Goal: Task Accomplishment & Management: Manage account settings

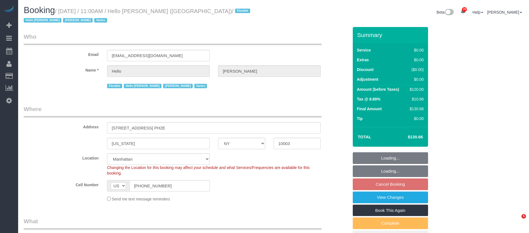
select select "NY"
select select "1"
select select "spot4"
select select "number:89"
select select "number:90"
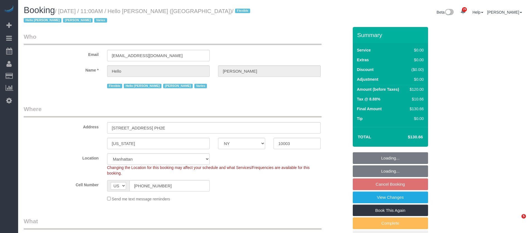
select select "number:15"
select select "number:6"
select select "number:21"
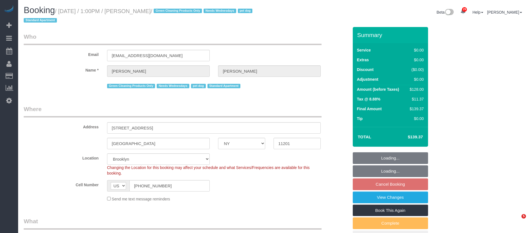
select select "NY"
select select "1"
select select "spot6"
select select "number:57"
select select "number:74"
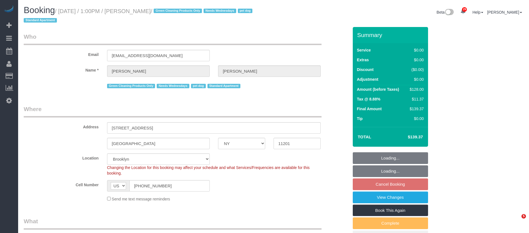
select select "number:13"
select select "number:7"
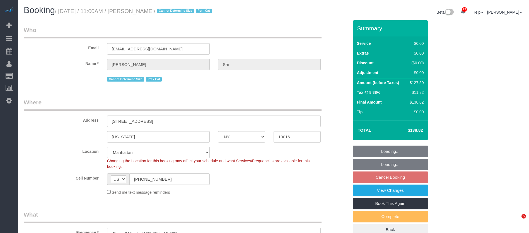
select select "NY"
select select "spot4"
select select "number:56"
select select "number:73"
select select "number:14"
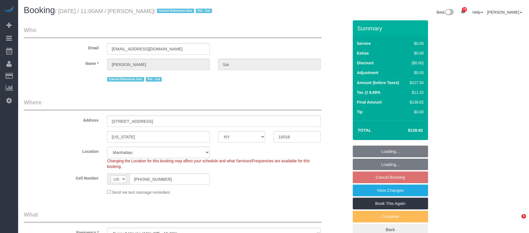
select select "number:5"
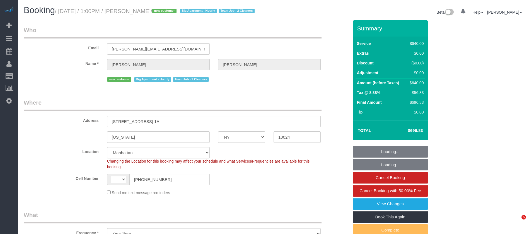
select select "NY"
select select "number:89"
select select "number:72"
select select "number:13"
select select "number:5"
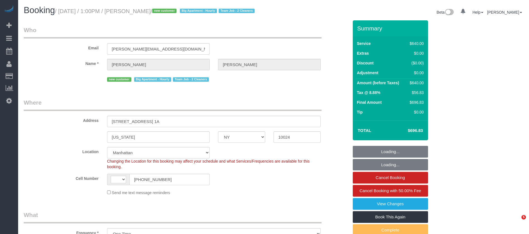
select select "object:1073"
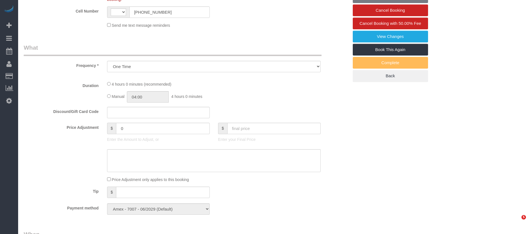
select select "string:US"
select select "240"
select select "spot1"
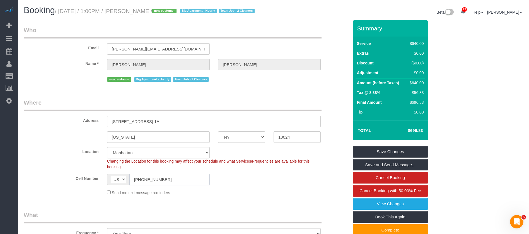
click at [149, 185] on input "(917) 364-9452" at bounding box center [169, 179] width 80 height 11
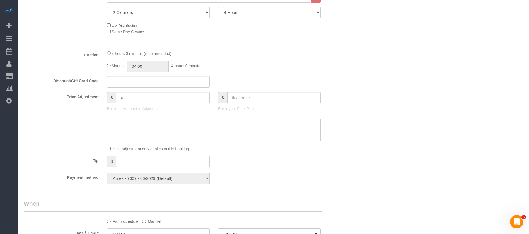
scroll to position [251, 0]
